Goal: Information Seeking & Learning: Learn about a topic

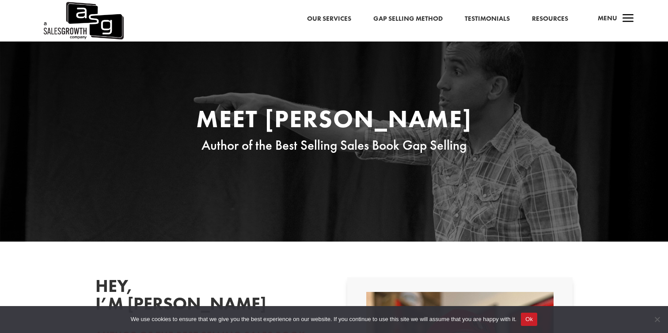
click at [418, 13] on link "Gap Selling Method" at bounding box center [407, 18] width 69 height 11
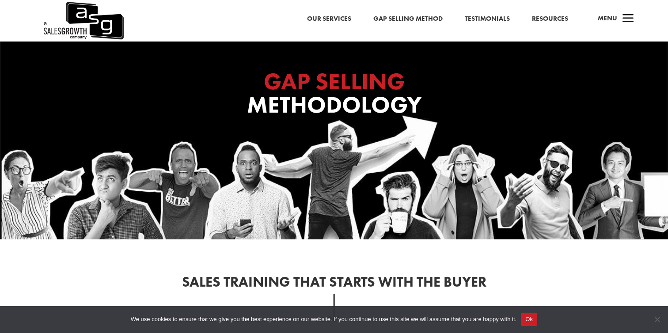
click at [549, 19] on link "Resources" at bounding box center [550, 18] width 36 height 11
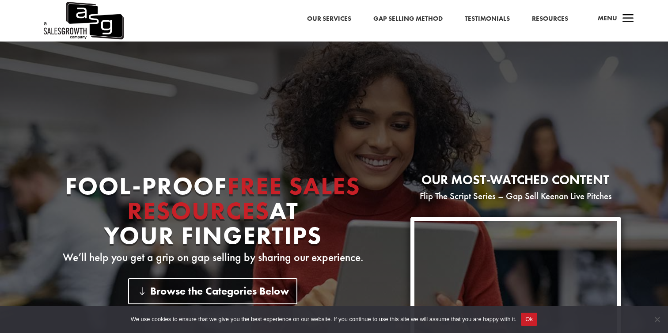
click at [410, 15] on link "Gap Selling Method" at bounding box center [407, 18] width 69 height 11
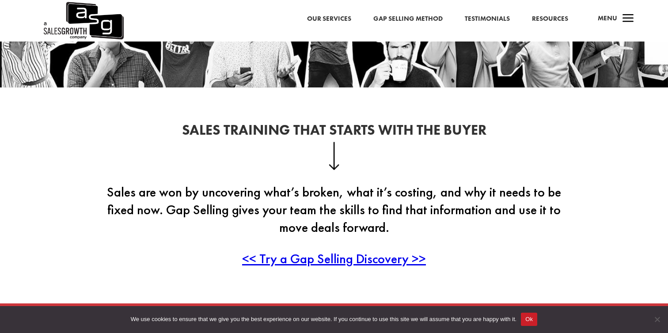
scroll to position [153, 0]
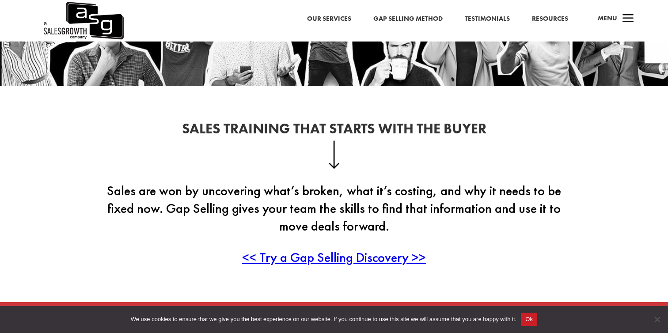
click at [537, 319] on button "Ok" at bounding box center [529, 319] width 16 height 13
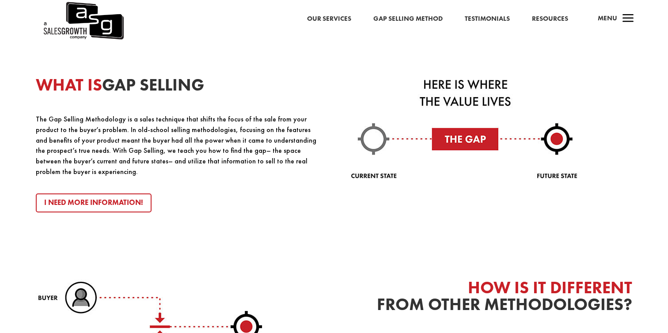
scroll to position [1031, 0]
